Goal: Transaction & Acquisition: Purchase product/service

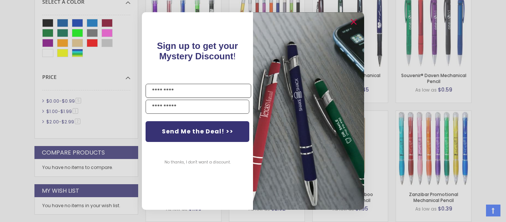
scroll to position [252, 0]
click at [354, 22] on icon "Close dialog" at bounding box center [353, 22] width 5 height 5
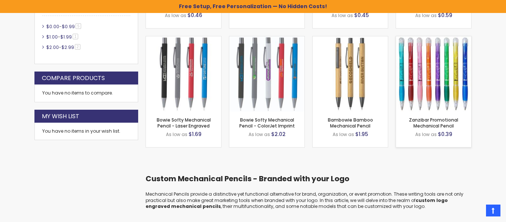
scroll to position [339, 0]
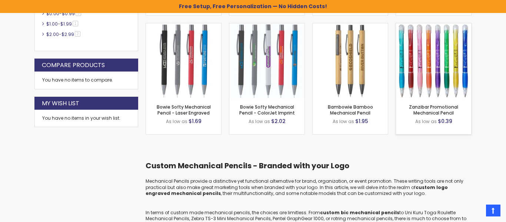
click at [415, 50] on img at bounding box center [433, 60] width 75 height 75
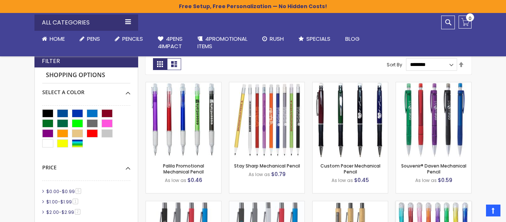
scroll to position [147, 0]
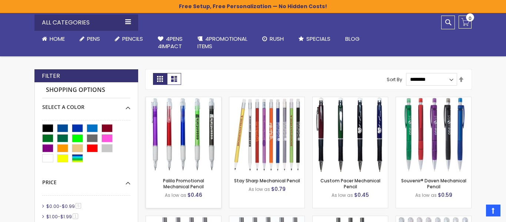
click at [202, 143] on img at bounding box center [183, 134] width 75 height 75
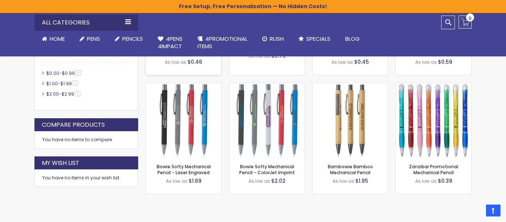
scroll to position [280, 0]
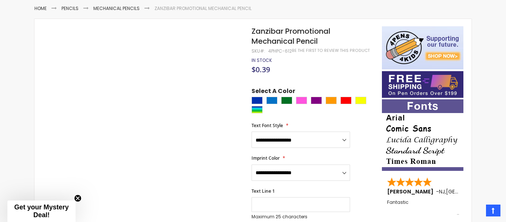
scroll to position [60, 0]
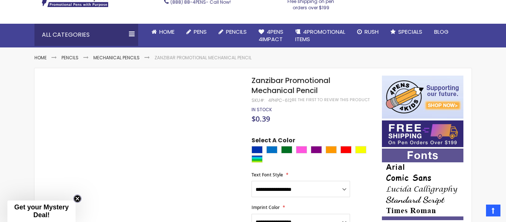
click at [79, 195] on circle "Close teaser" at bounding box center [77, 198] width 7 height 7
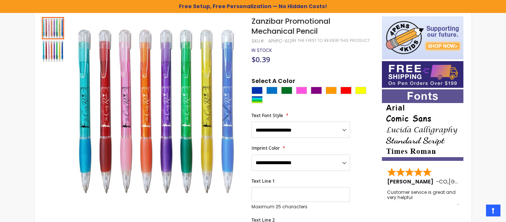
scroll to position [132, 0]
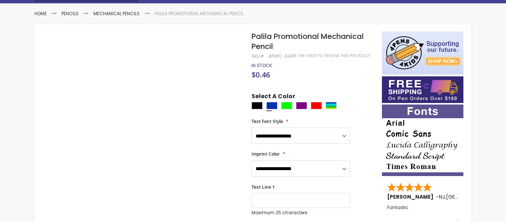
scroll to position [104, 0]
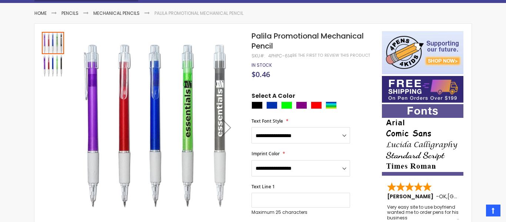
click at [54, 73] on img "Palila Promotional Mechanical Pencil" at bounding box center [53, 66] width 22 height 22
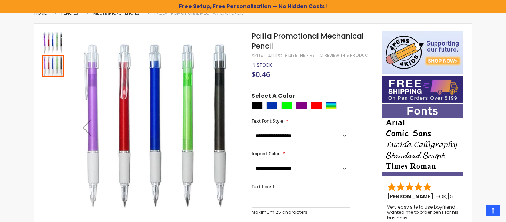
scroll to position [117, 0]
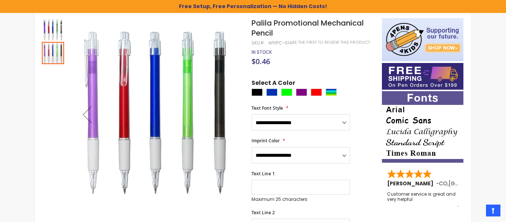
click at [55, 21] on img "Palila Promotional Mechanical Pencil" at bounding box center [53, 30] width 22 height 22
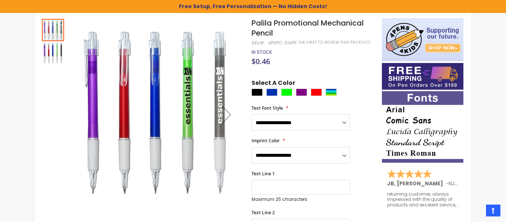
click at [44, 44] on img "Palila Promotional Mechanical Pencil" at bounding box center [53, 53] width 22 height 22
